Goal: Task Accomplishment & Management: Manage account settings

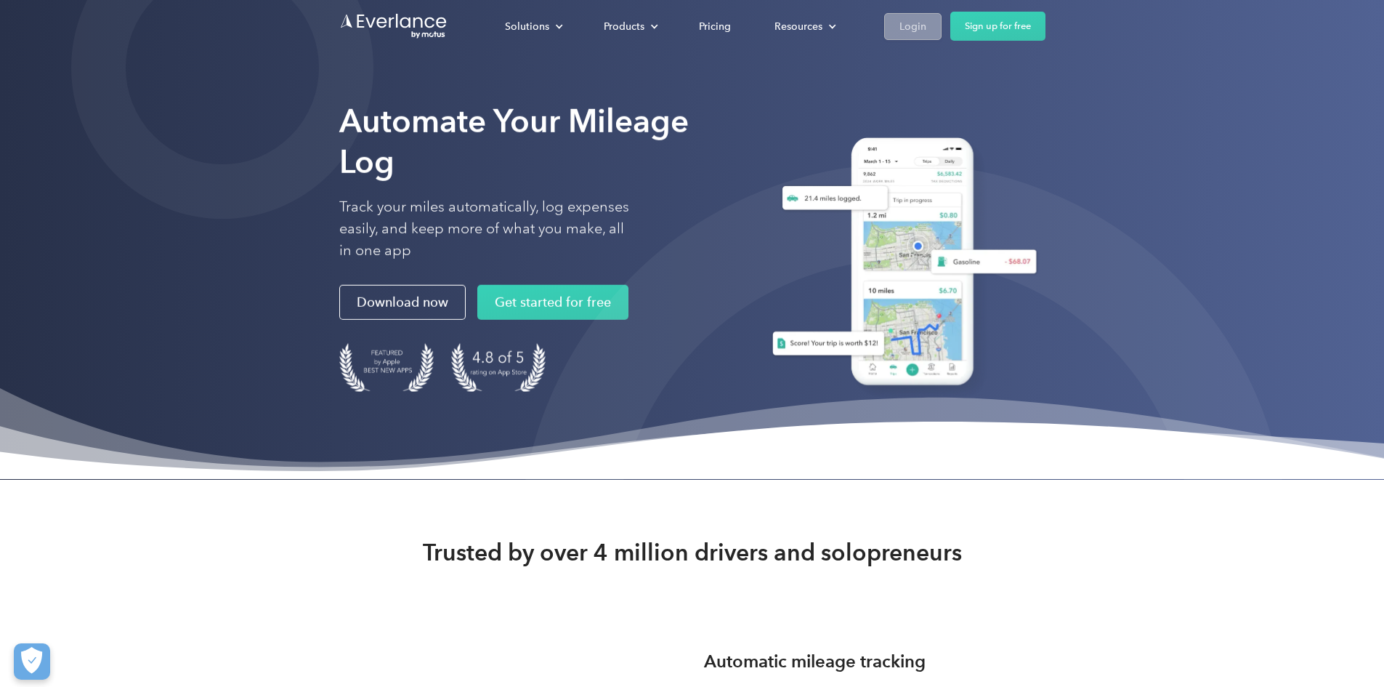
click at [926, 28] on div "Login" at bounding box center [913, 26] width 27 height 18
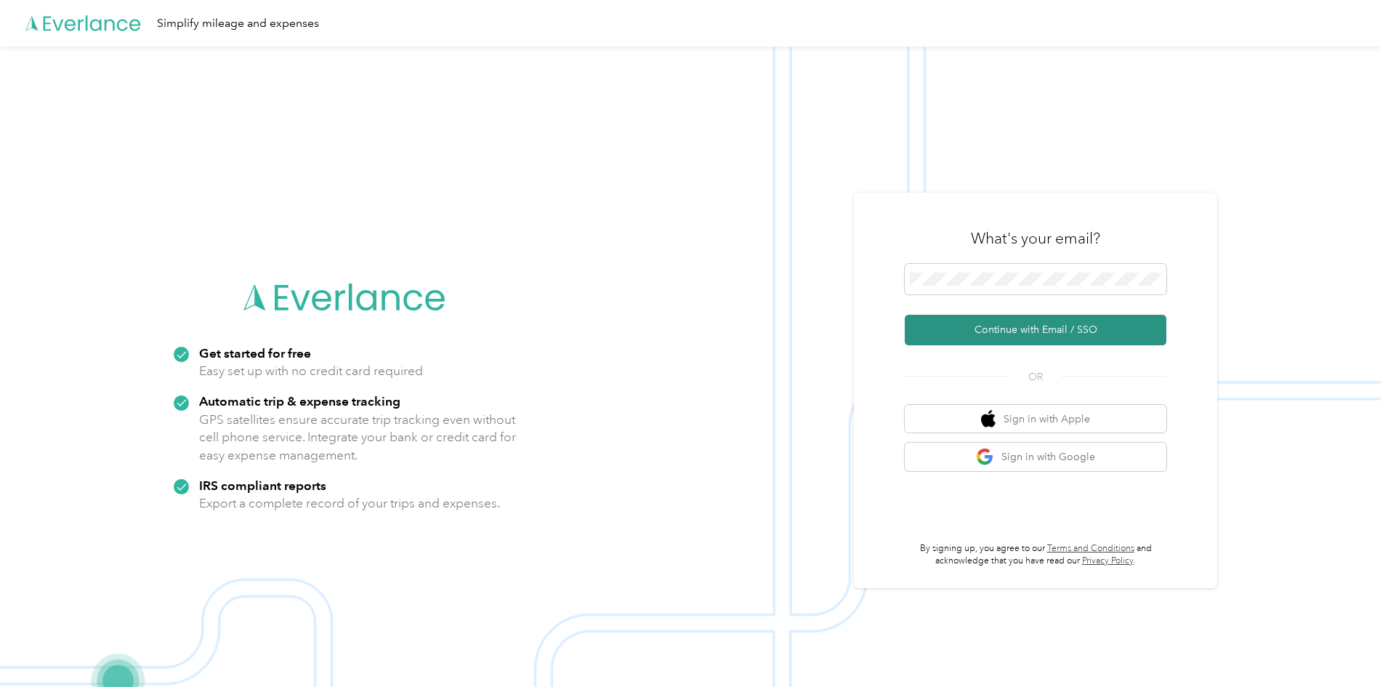
click at [1027, 328] on button "Continue with Email / SSO" at bounding box center [1036, 330] width 262 height 31
click at [1030, 327] on button "Continue with Email / SSO" at bounding box center [1036, 330] width 262 height 31
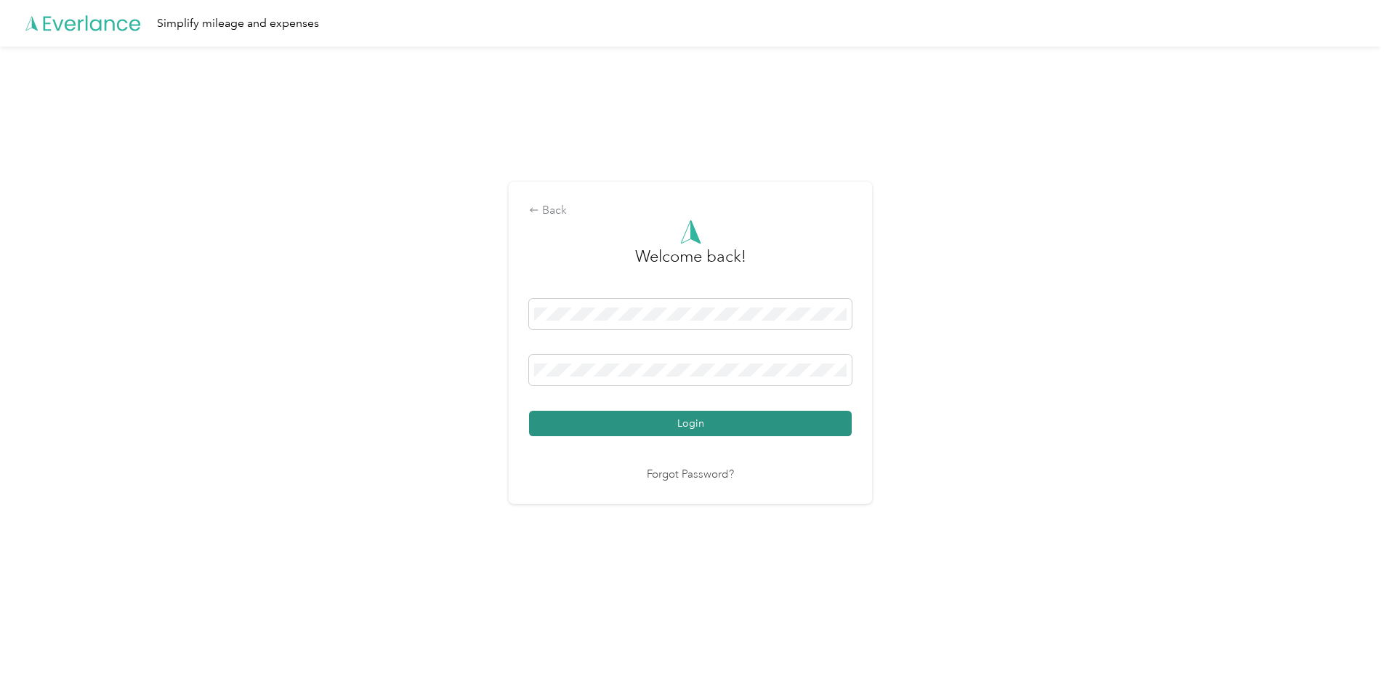
click at [690, 416] on button "Login" at bounding box center [690, 423] width 323 height 25
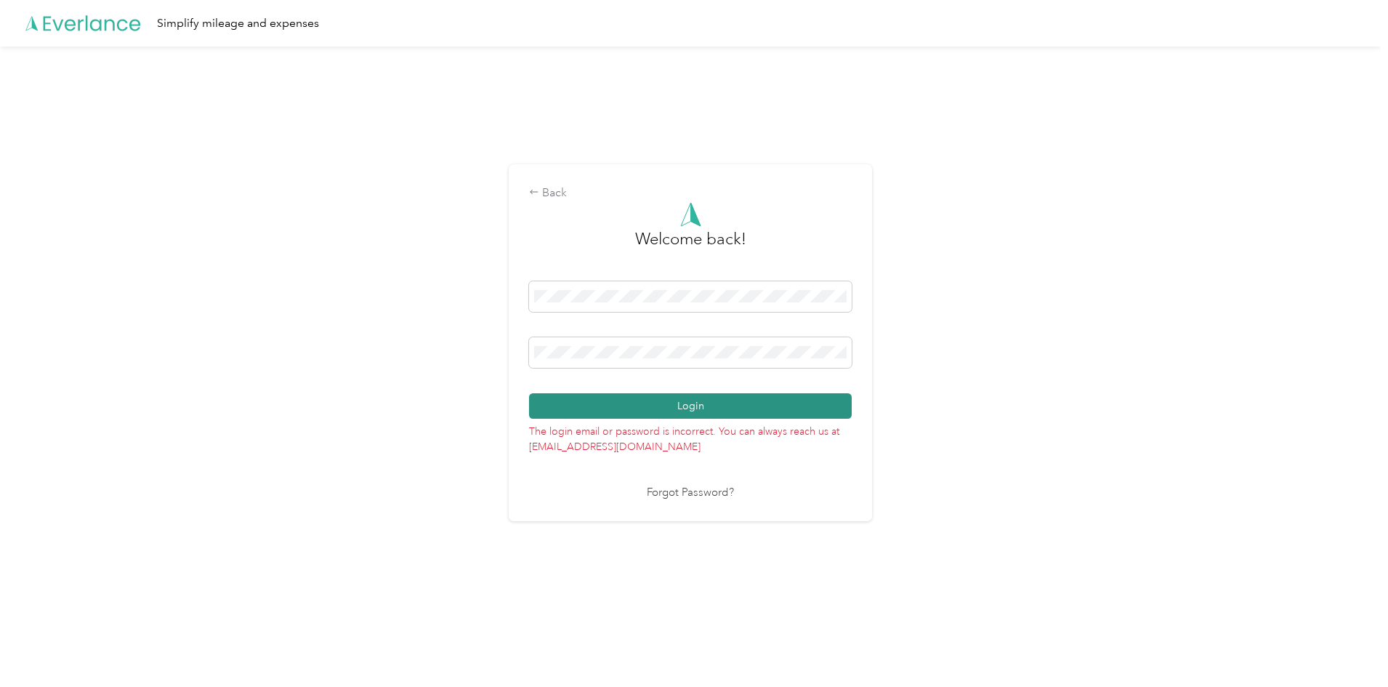
click at [586, 394] on button "Login" at bounding box center [690, 405] width 323 height 25
click at [714, 407] on button "Login" at bounding box center [690, 405] width 323 height 25
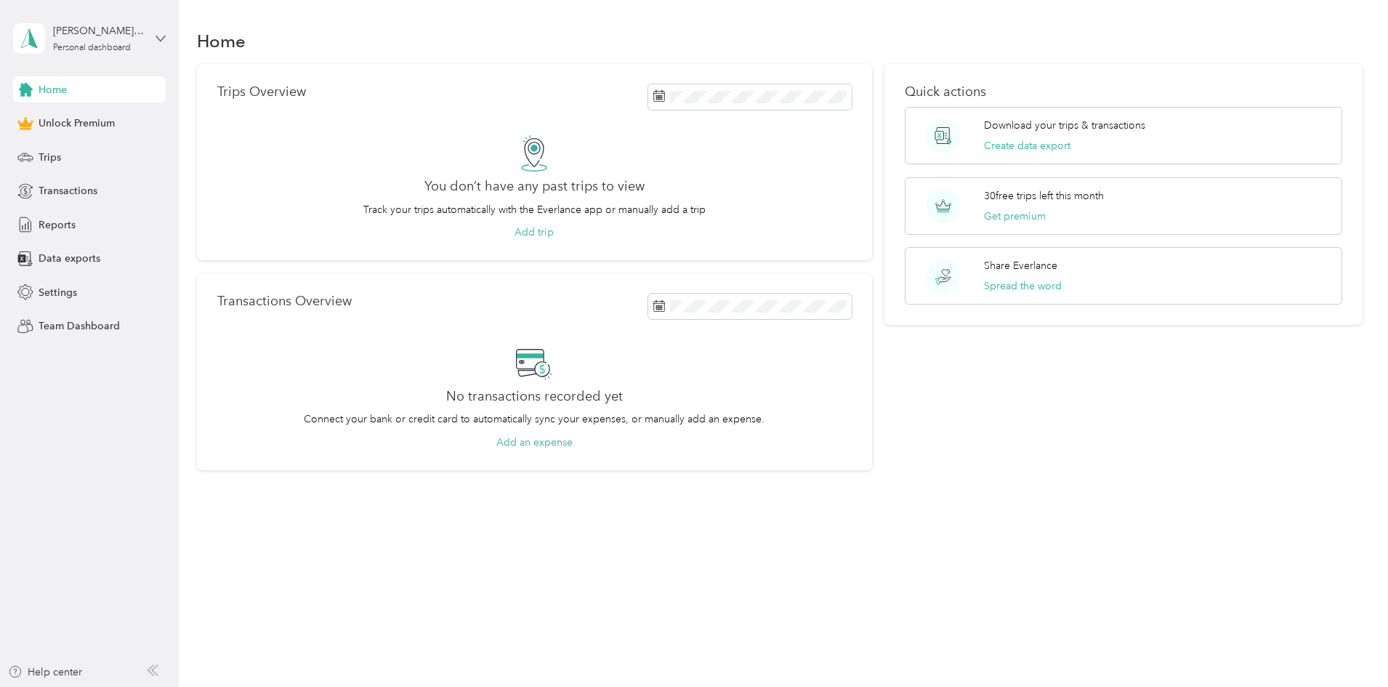
click at [158, 41] on icon at bounding box center [160, 38] width 10 height 10
click at [550, 19] on div "Home Trips Overview You don’t have any past trips to view Track your trips auto…" at bounding box center [780, 274] width 1202 height 549
click at [47, 290] on span "Settings" at bounding box center [58, 292] width 39 height 15
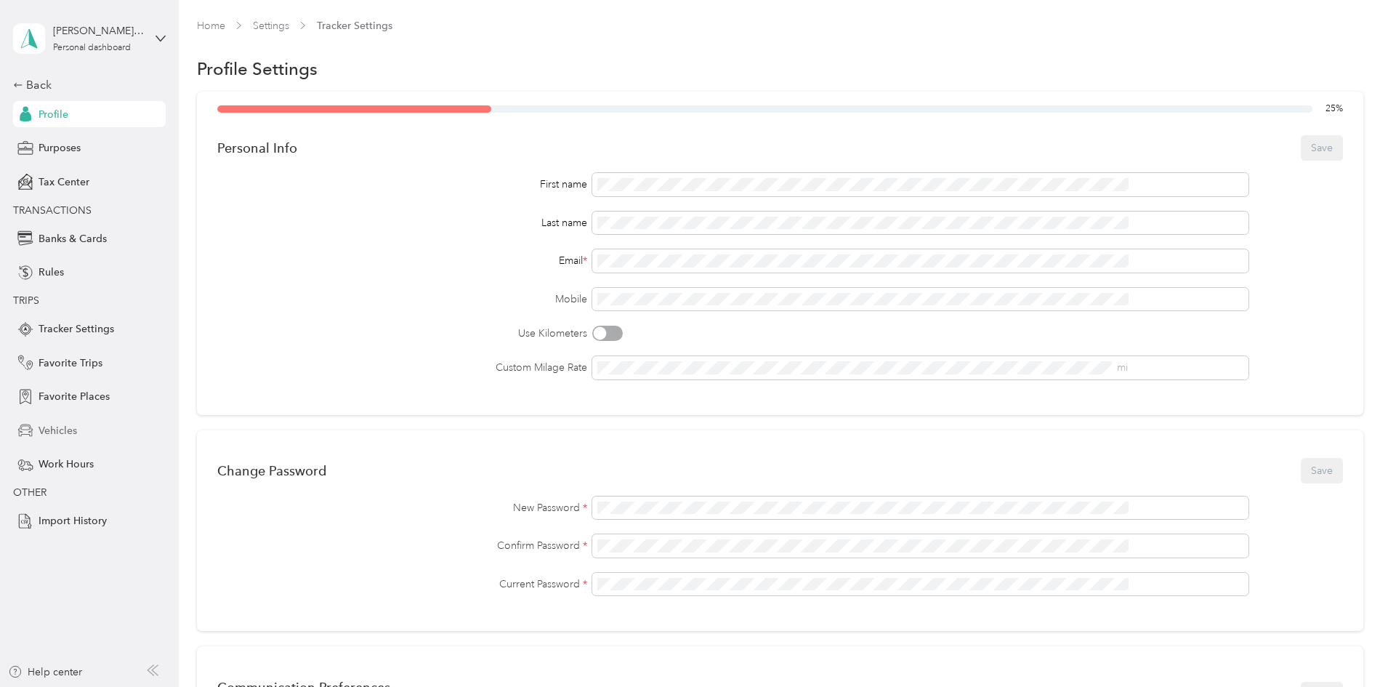
click at [57, 423] on span "Vehicles" at bounding box center [58, 430] width 39 height 15
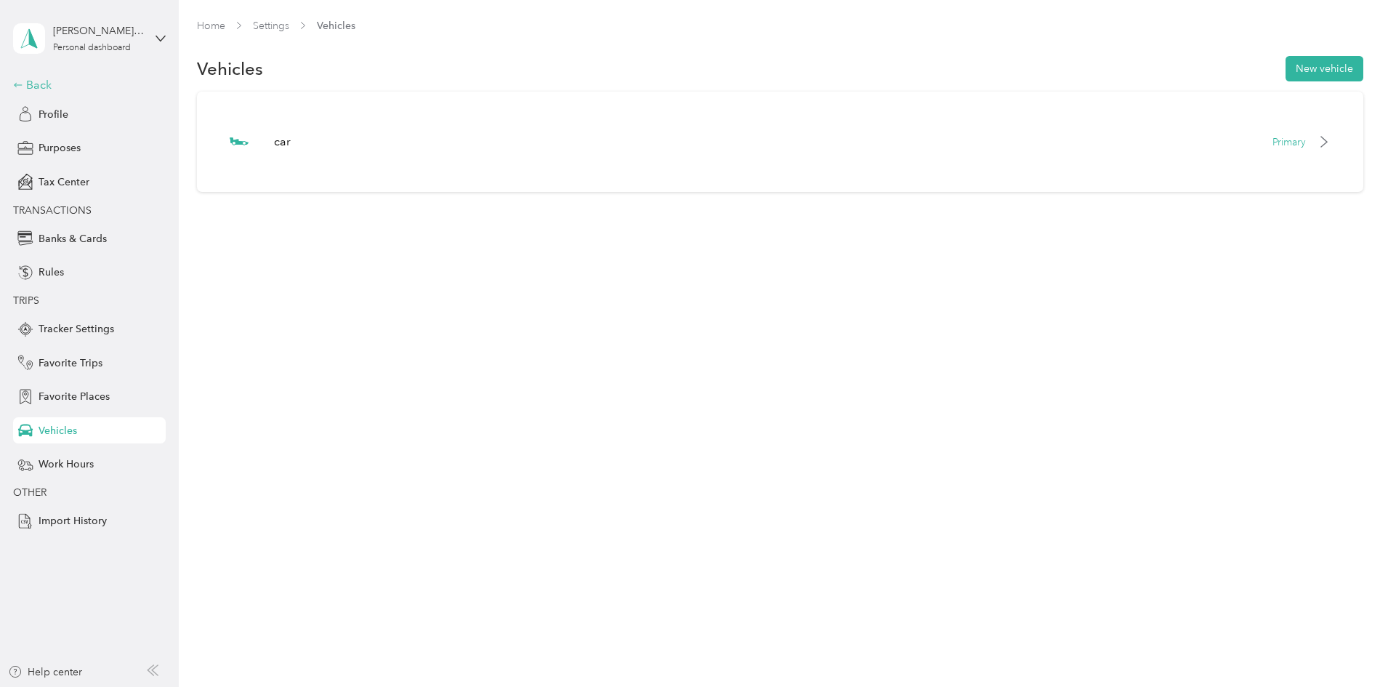
click at [14, 78] on div "Back" at bounding box center [85, 84] width 145 height 17
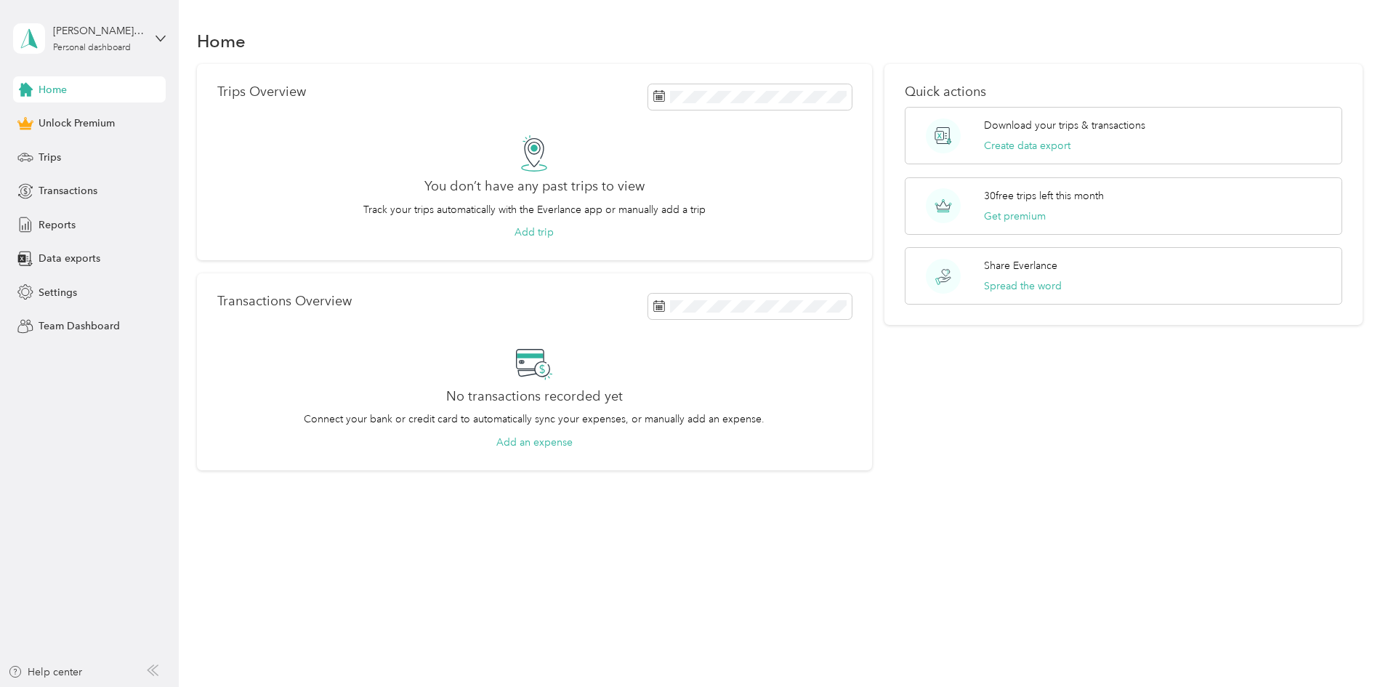
click at [1023, 450] on div "Quick actions Download your trips & transactions Create data export 30 free tri…" at bounding box center [1123, 267] width 478 height 406
click at [28, 36] on icon at bounding box center [29, 38] width 22 height 20
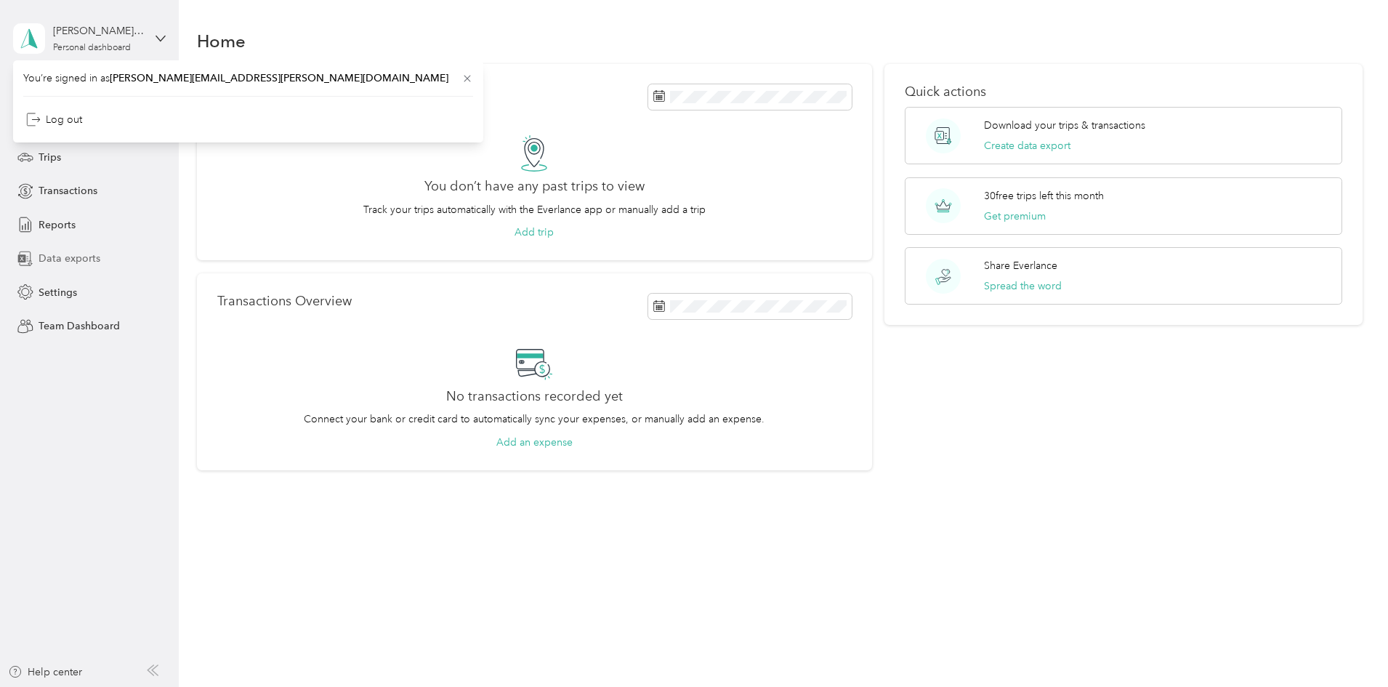
click at [138, 255] on div "Data exports" at bounding box center [89, 259] width 153 height 26
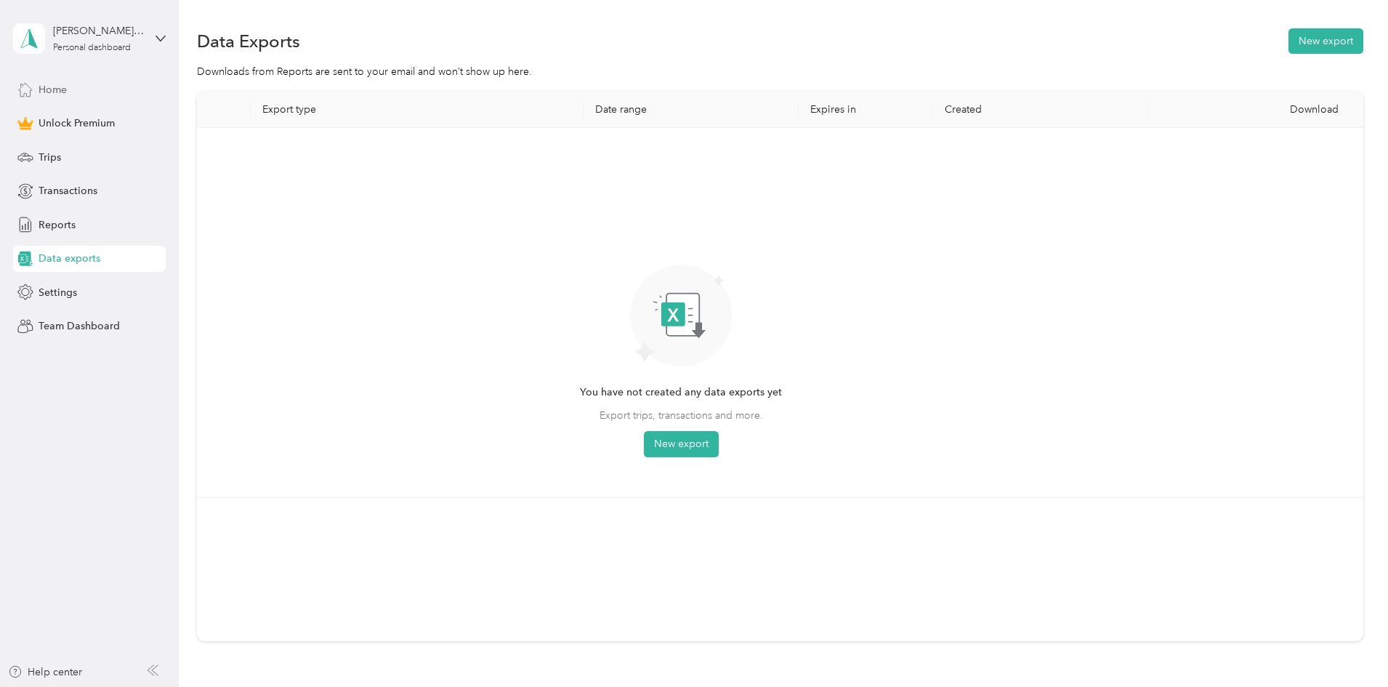
click at [54, 86] on span "Home" at bounding box center [53, 89] width 28 height 15
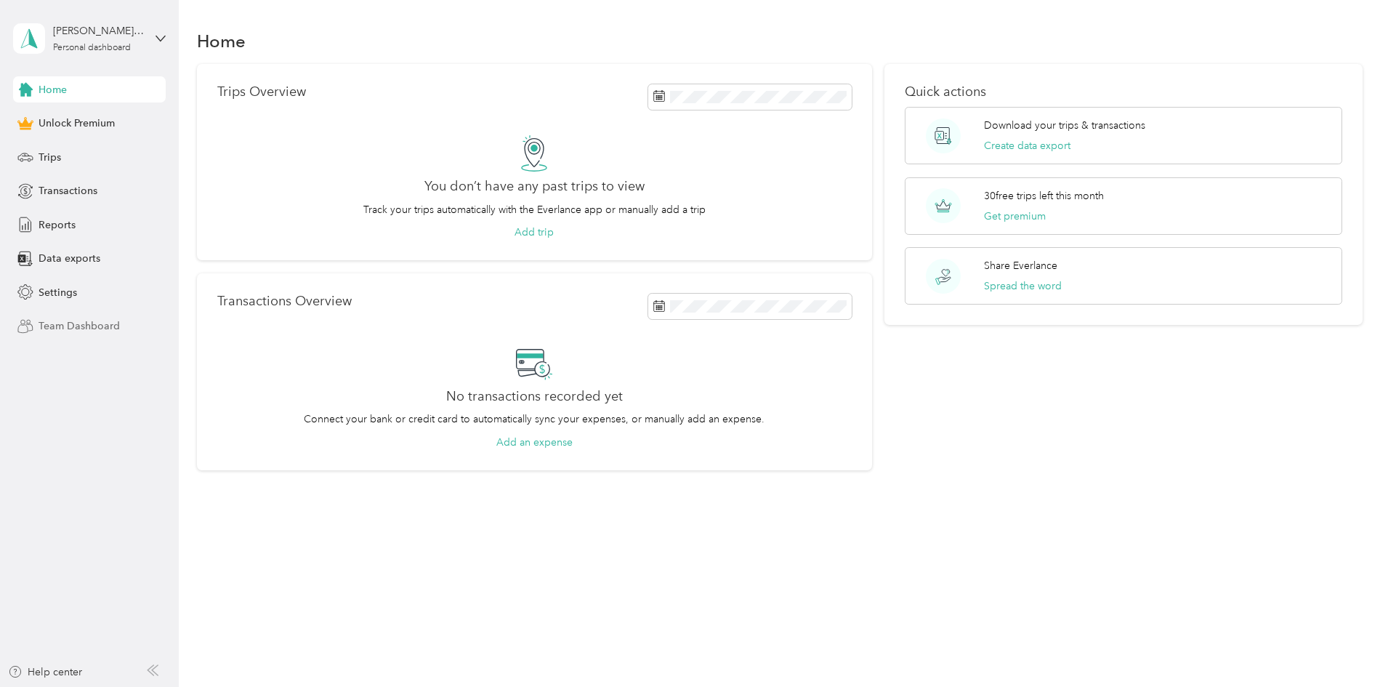
click at [46, 320] on span "Team Dashboard" at bounding box center [79, 325] width 81 height 15
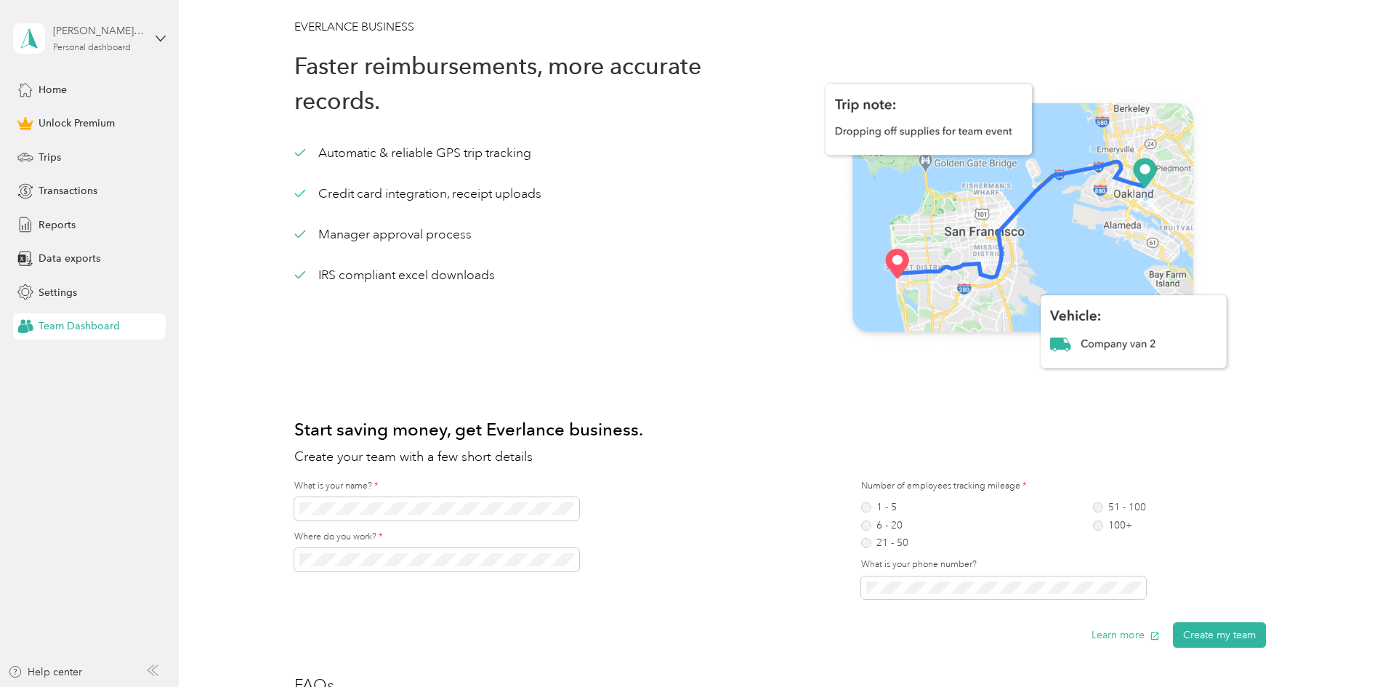
click at [89, 26] on div "[PERSON_NAME][EMAIL_ADDRESS][PERSON_NAME][DOMAIN_NAME]" at bounding box center [98, 30] width 91 height 15
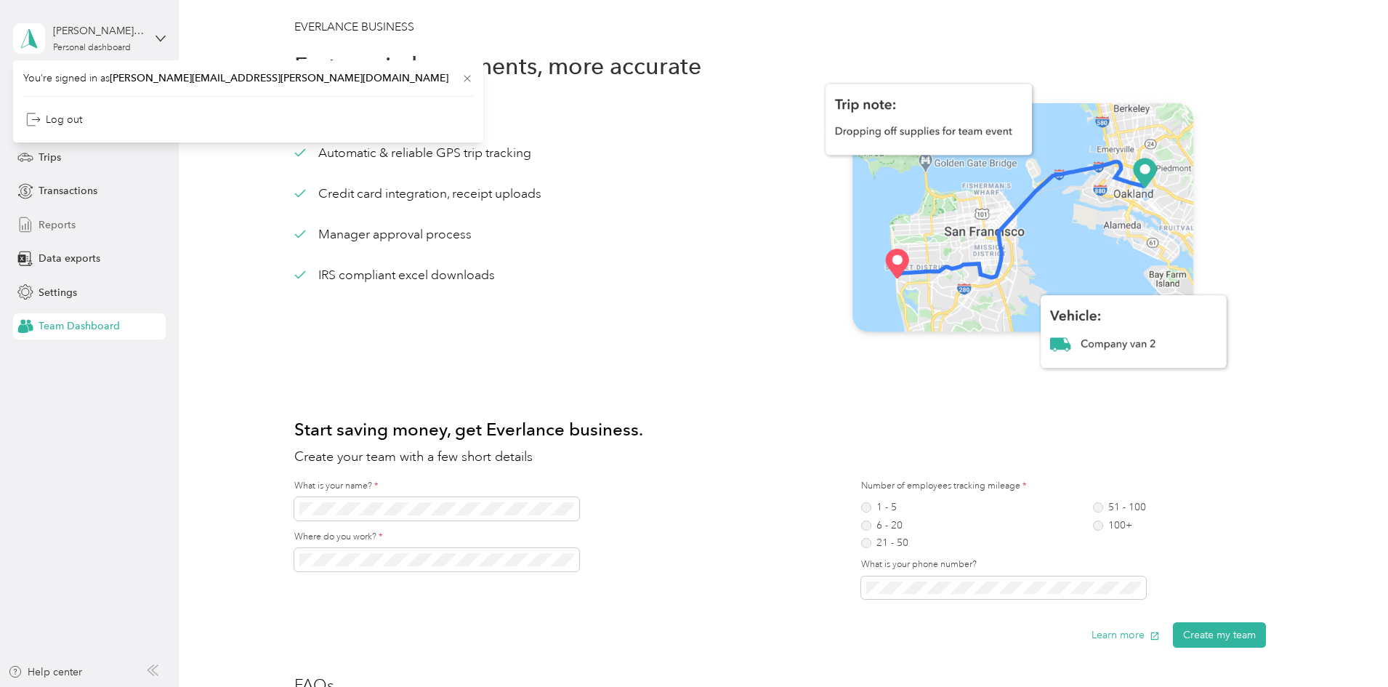
click at [128, 216] on div "Reports" at bounding box center [89, 224] width 153 height 26
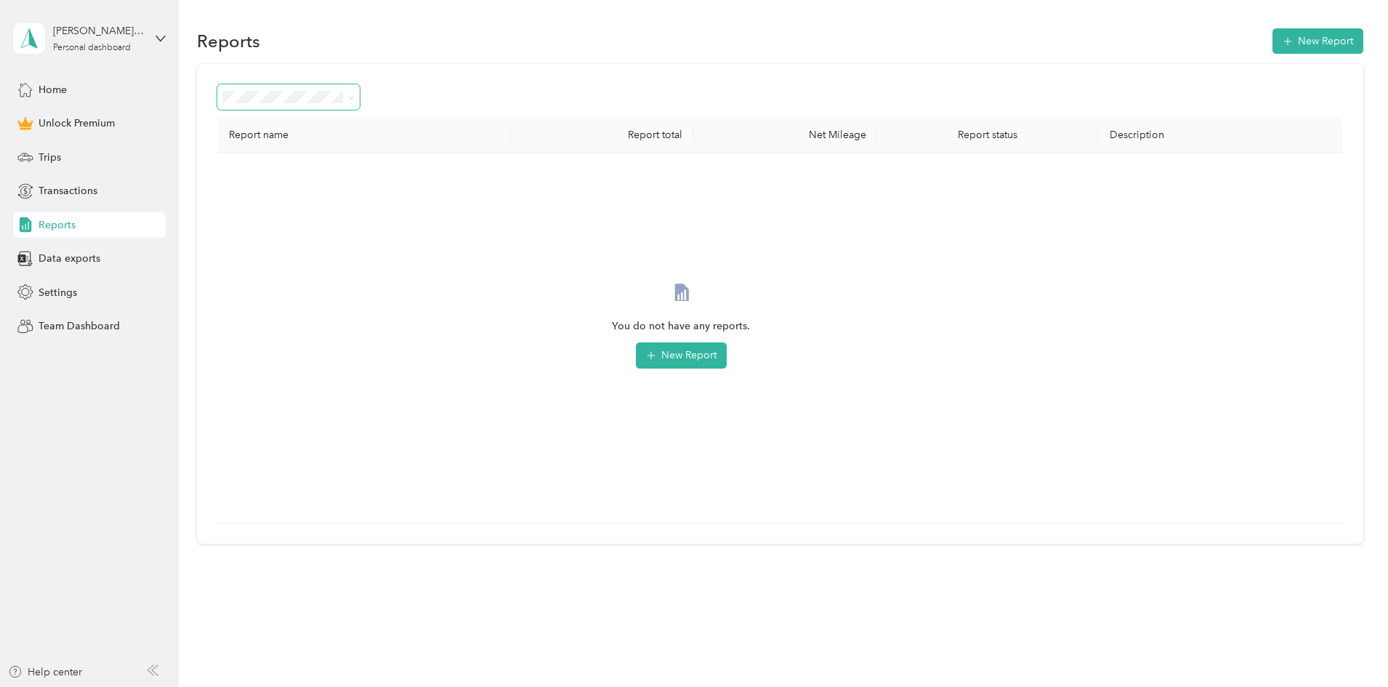
click at [355, 92] on span at bounding box center [351, 97] width 7 height 12
click at [355, 98] on icon at bounding box center [351, 97] width 7 height 7
click at [48, 189] on span "Transactions" at bounding box center [68, 190] width 59 height 15
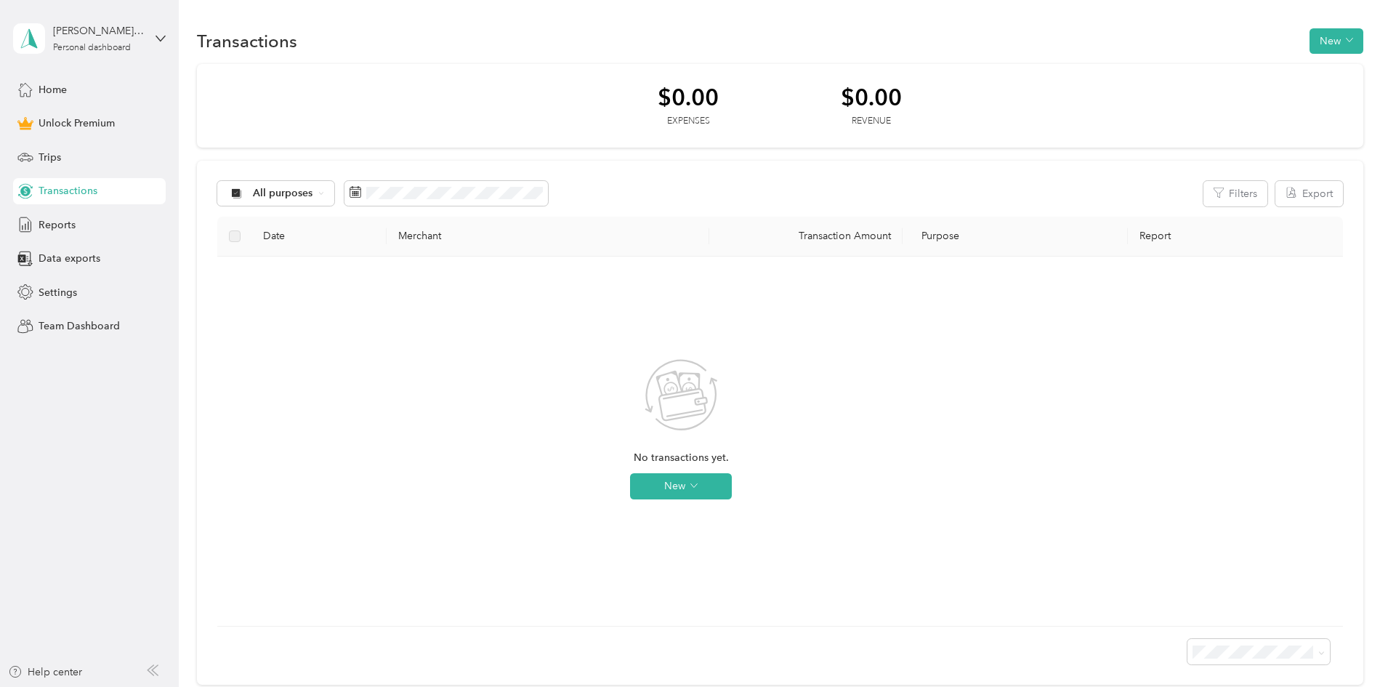
click at [171, 129] on aside "dawn.l.rouse@navenhealth.com Personal dashboard Home Unlock Premium Trips Trans…" at bounding box center [89, 343] width 179 height 687
click at [52, 221] on span "Reports" at bounding box center [57, 224] width 37 height 15
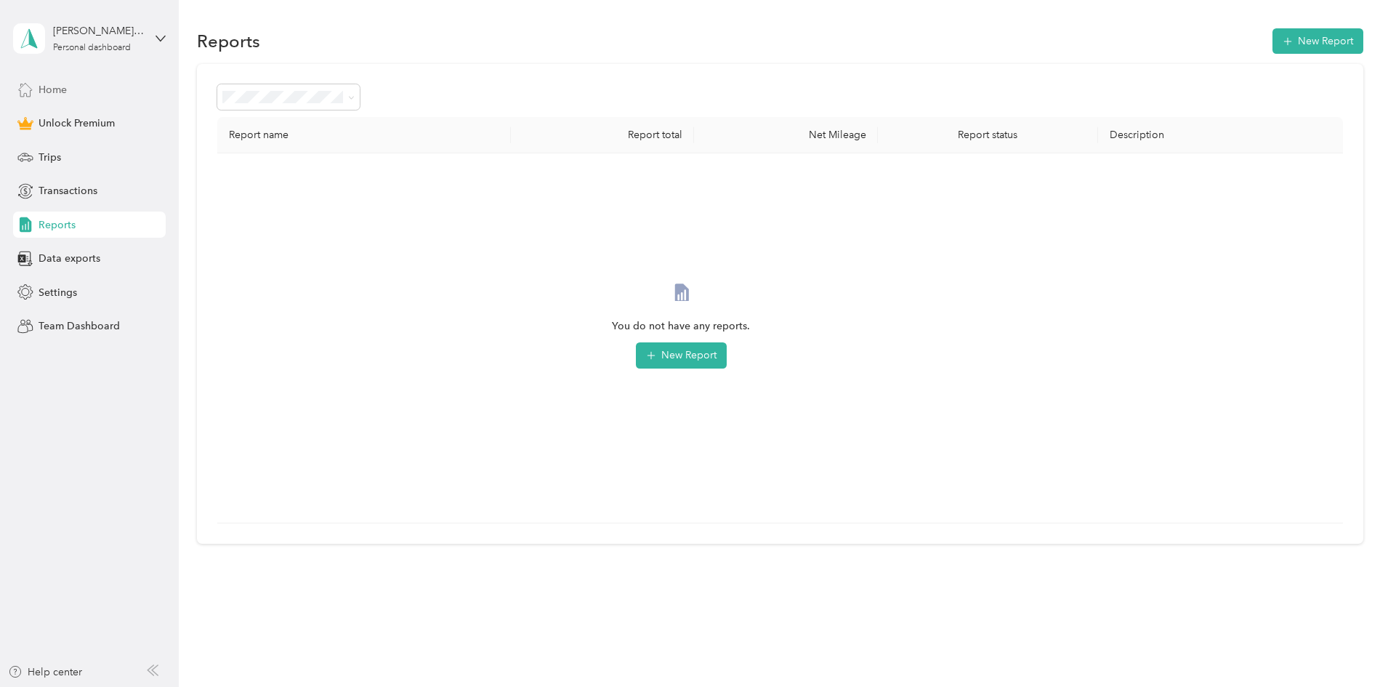
click at [25, 87] on icon at bounding box center [25, 89] width 16 height 16
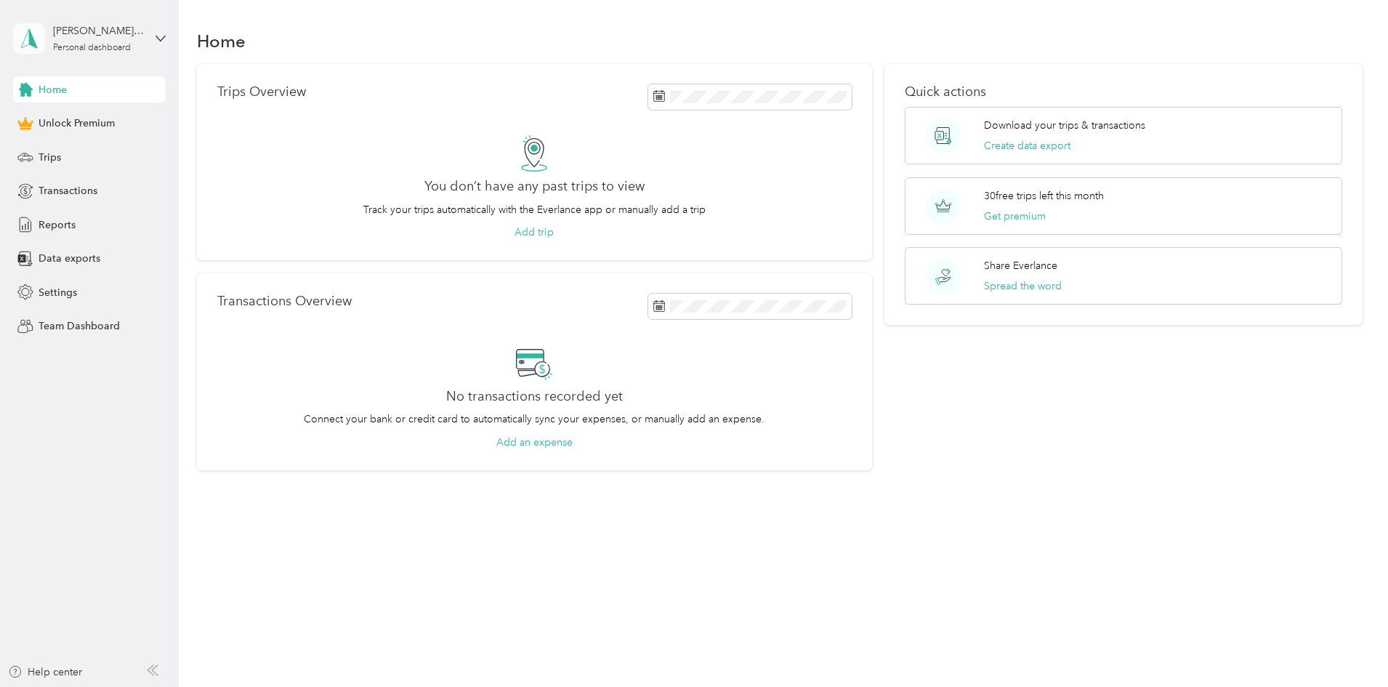
click at [25, 37] on icon at bounding box center [29, 38] width 22 height 20
click at [329, 12] on div "Home Trips Overview You don’t have any past trips to view Track your trips auto…" at bounding box center [780, 274] width 1202 height 549
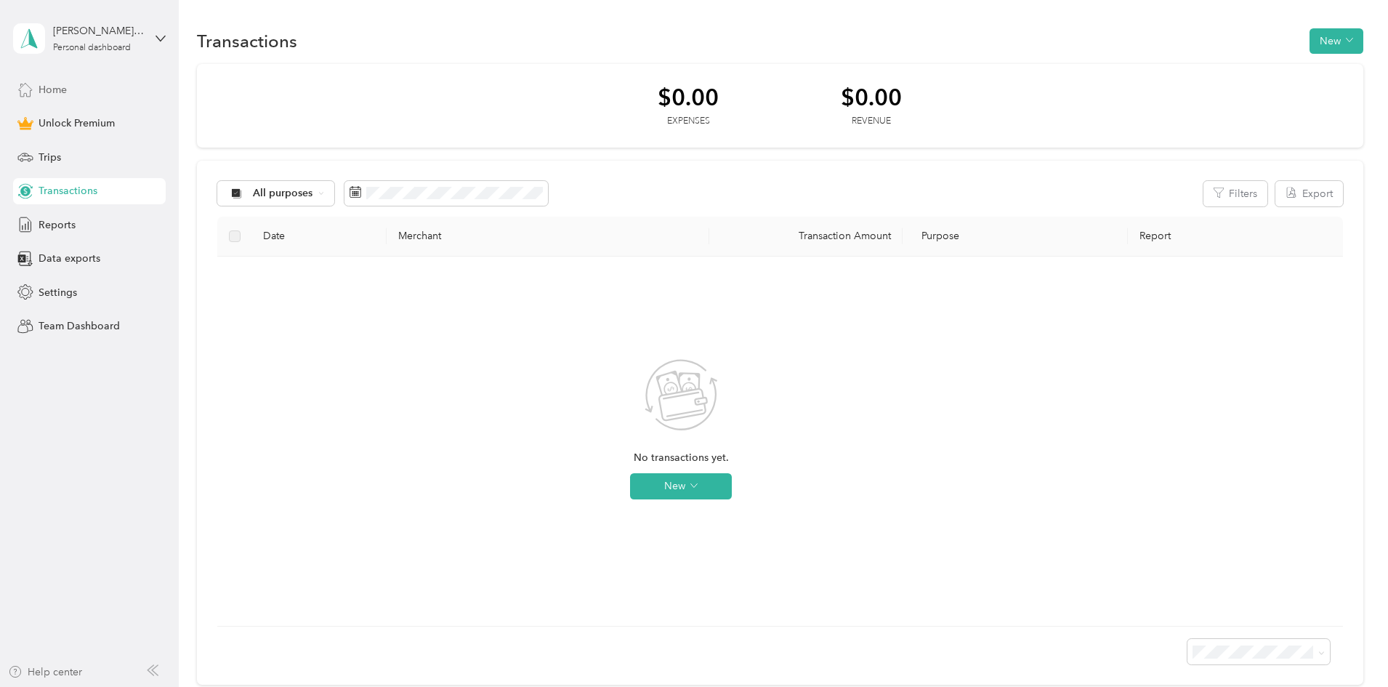
click at [36, 669] on div "Help center" at bounding box center [45, 671] width 74 height 15
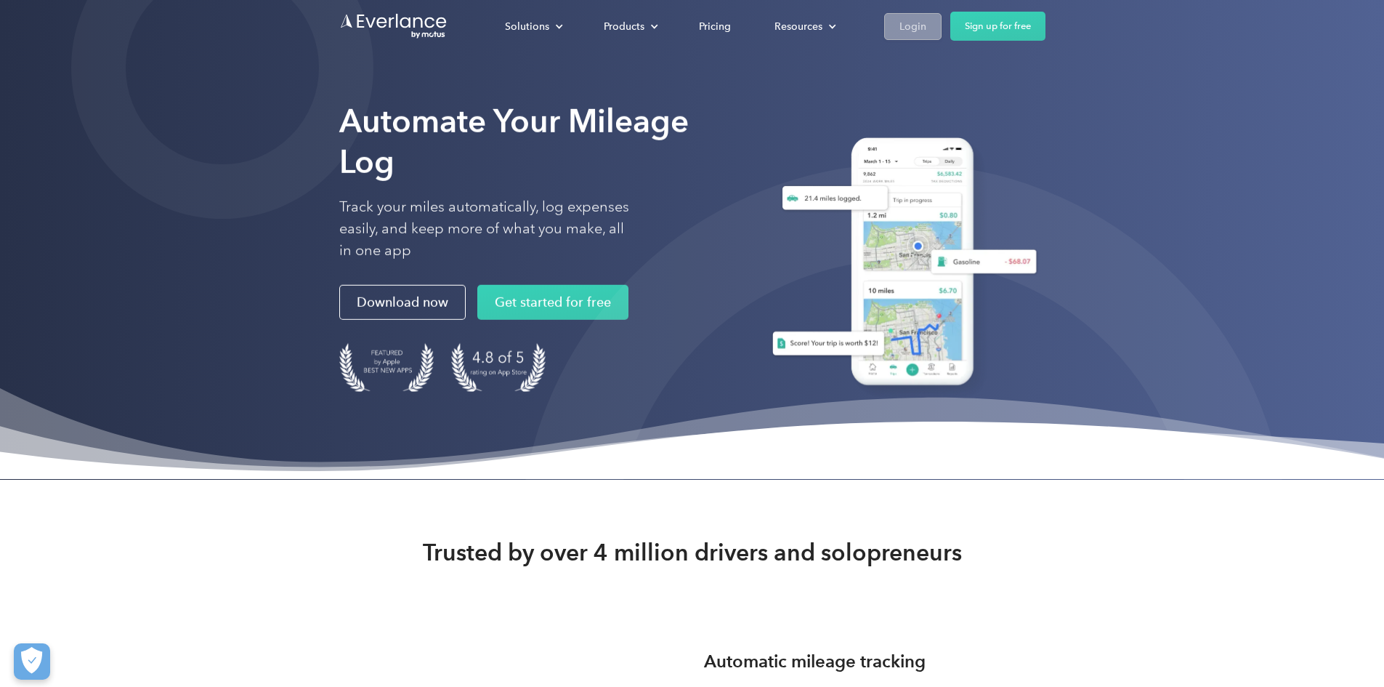
click at [926, 24] on div "Login" at bounding box center [913, 26] width 27 height 18
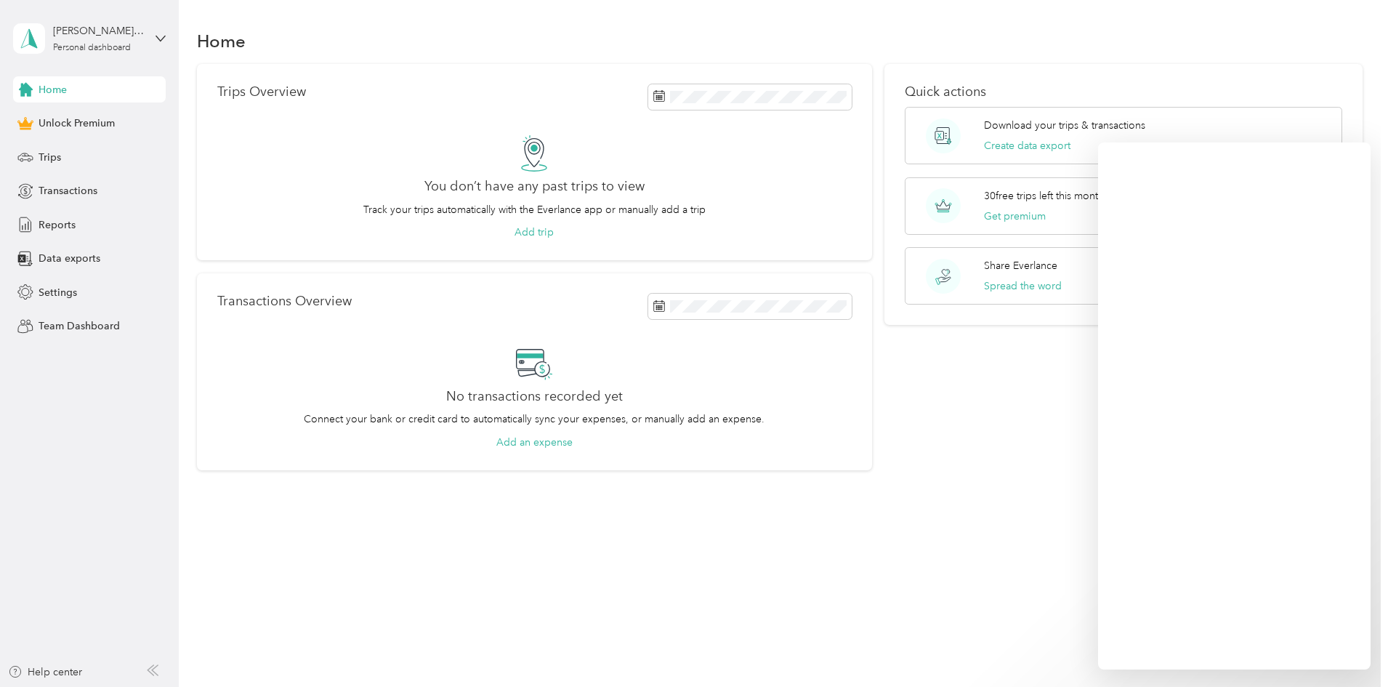
click at [1304, 75] on div "Trips Overview You don’t have any past trips to view Track your trips automatic…" at bounding box center [780, 267] width 1166 height 406
click at [32, 89] on icon at bounding box center [26, 90] width 14 height 14
